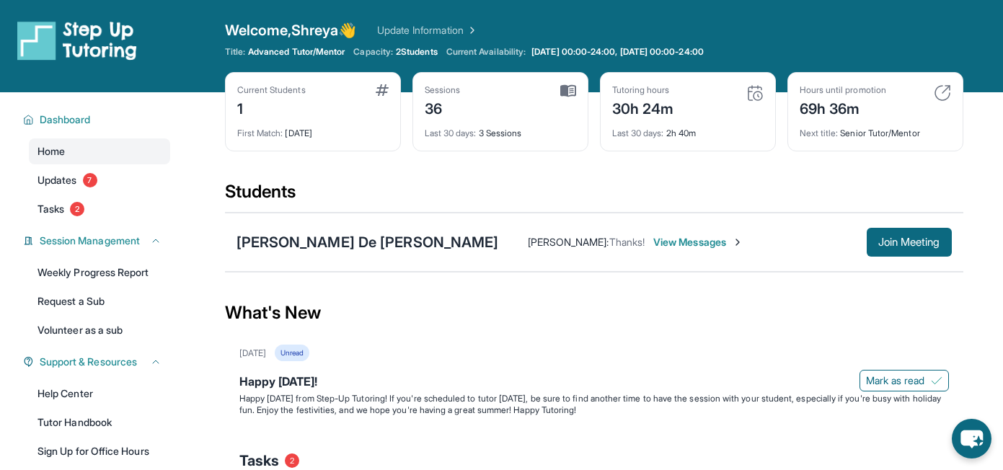
scroll to position [137, 0]
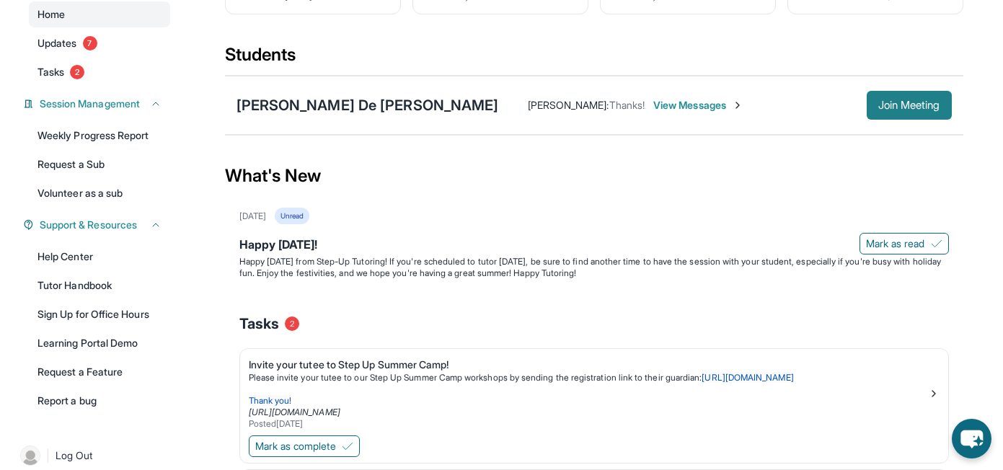
click at [905, 105] on span "Join Meeting" at bounding box center [909, 105] width 62 height 9
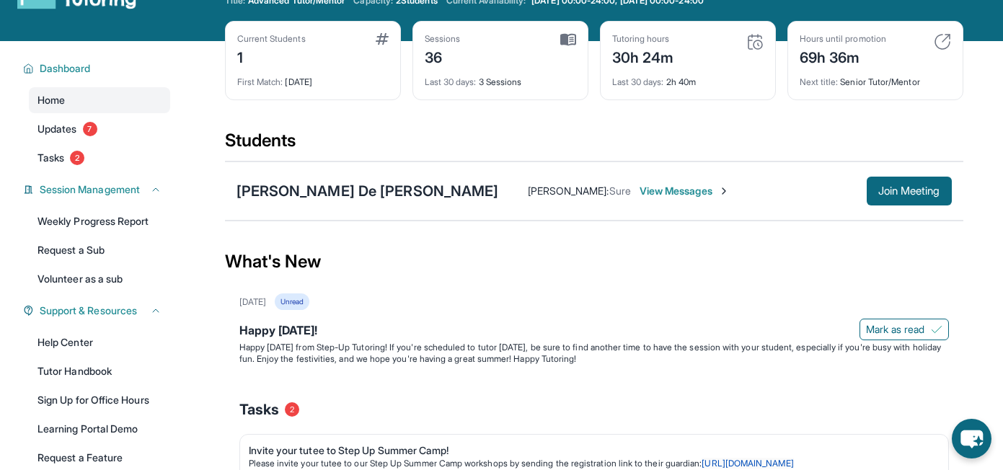
scroll to position [0, 0]
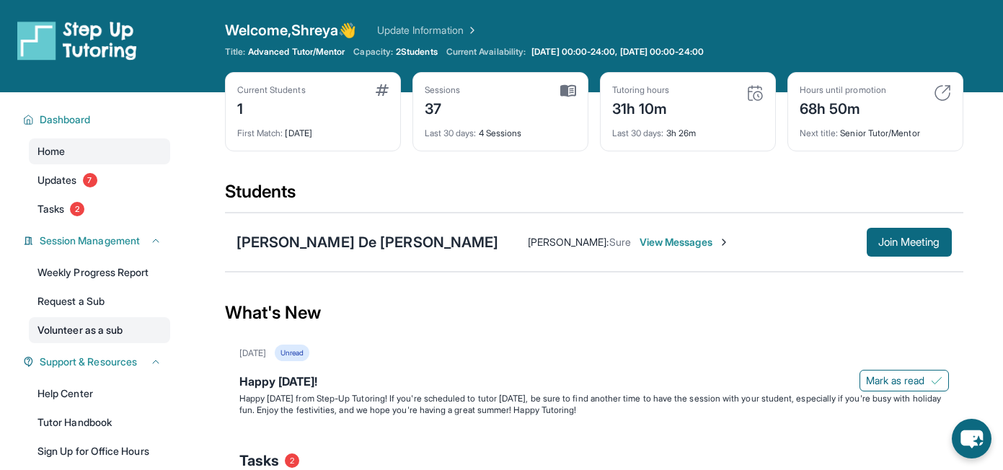
click at [79, 327] on link "Volunteer as a sub" at bounding box center [99, 330] width 141 height 26
